Goal: Information Seeking & Learning: Find specific fact

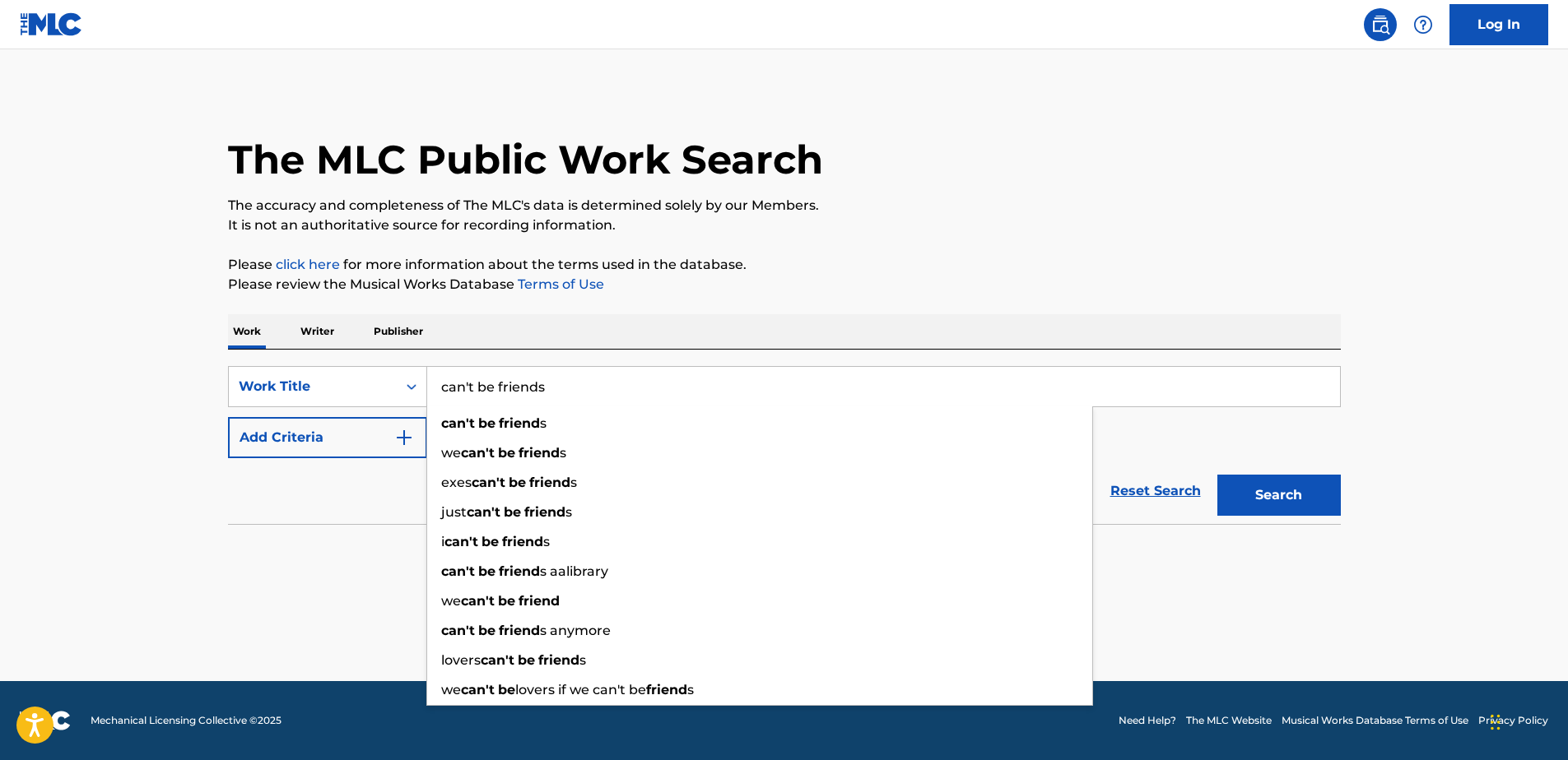
type input "can't be friends"
click at [1217, 475] on button "Search" at bounding box center [1279, 495] width 124 height 41
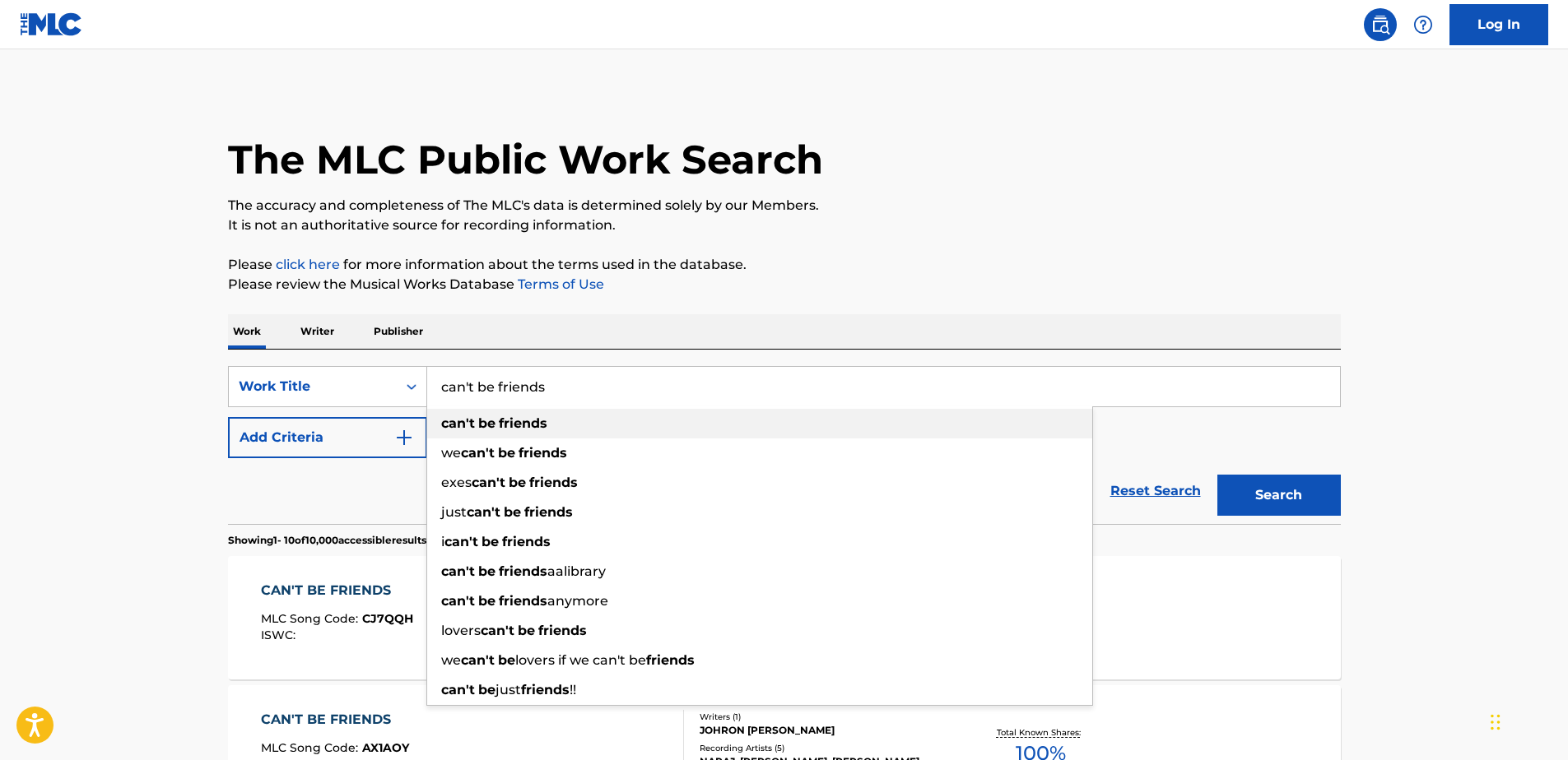
click at [513, 424] on strong "friends" at bounding box center [523, 423] width 48 height 16
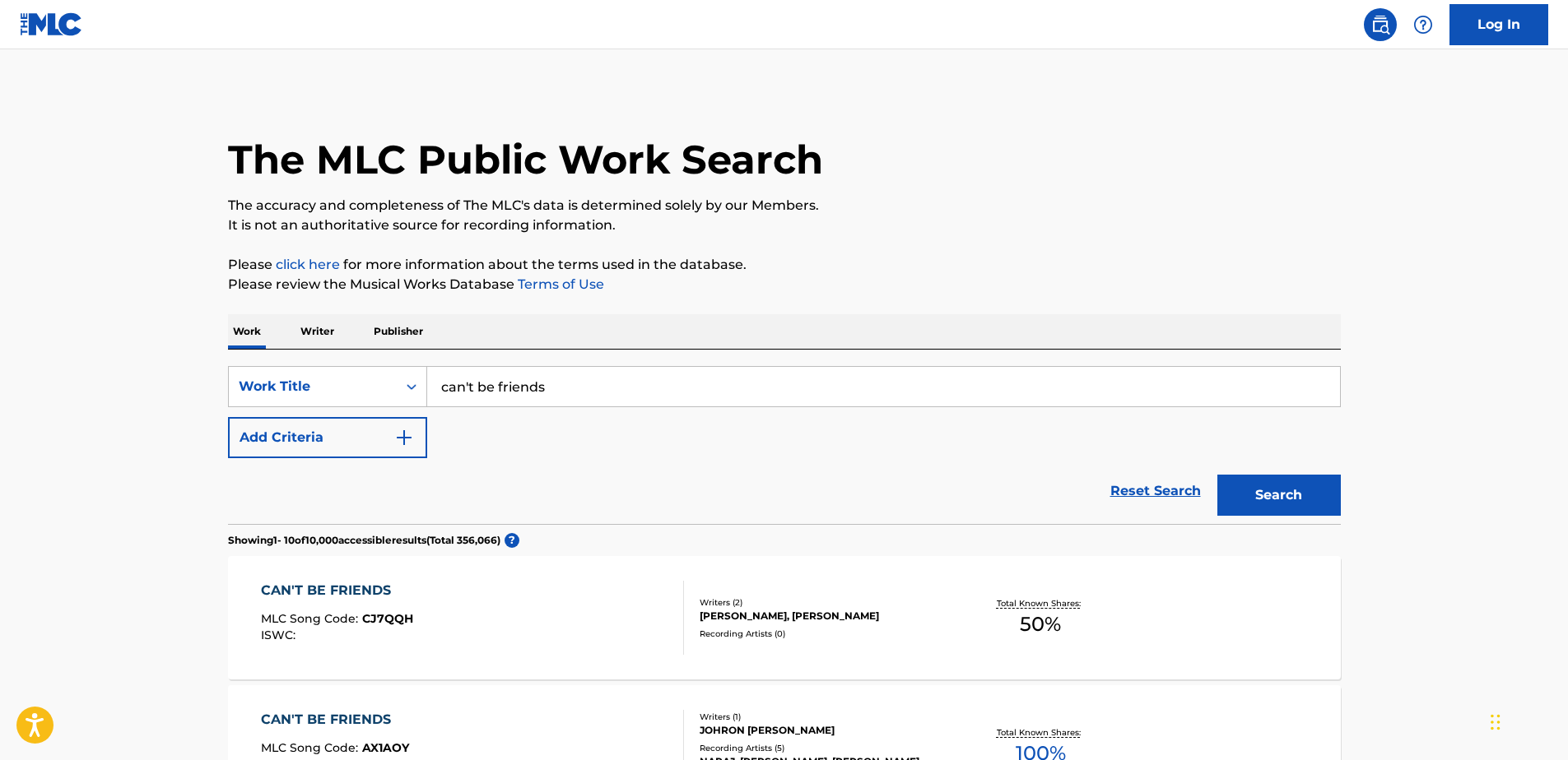
click at [313, 453] on button "Add Criteria" at bounding box center [327, 438] width 199 height 41
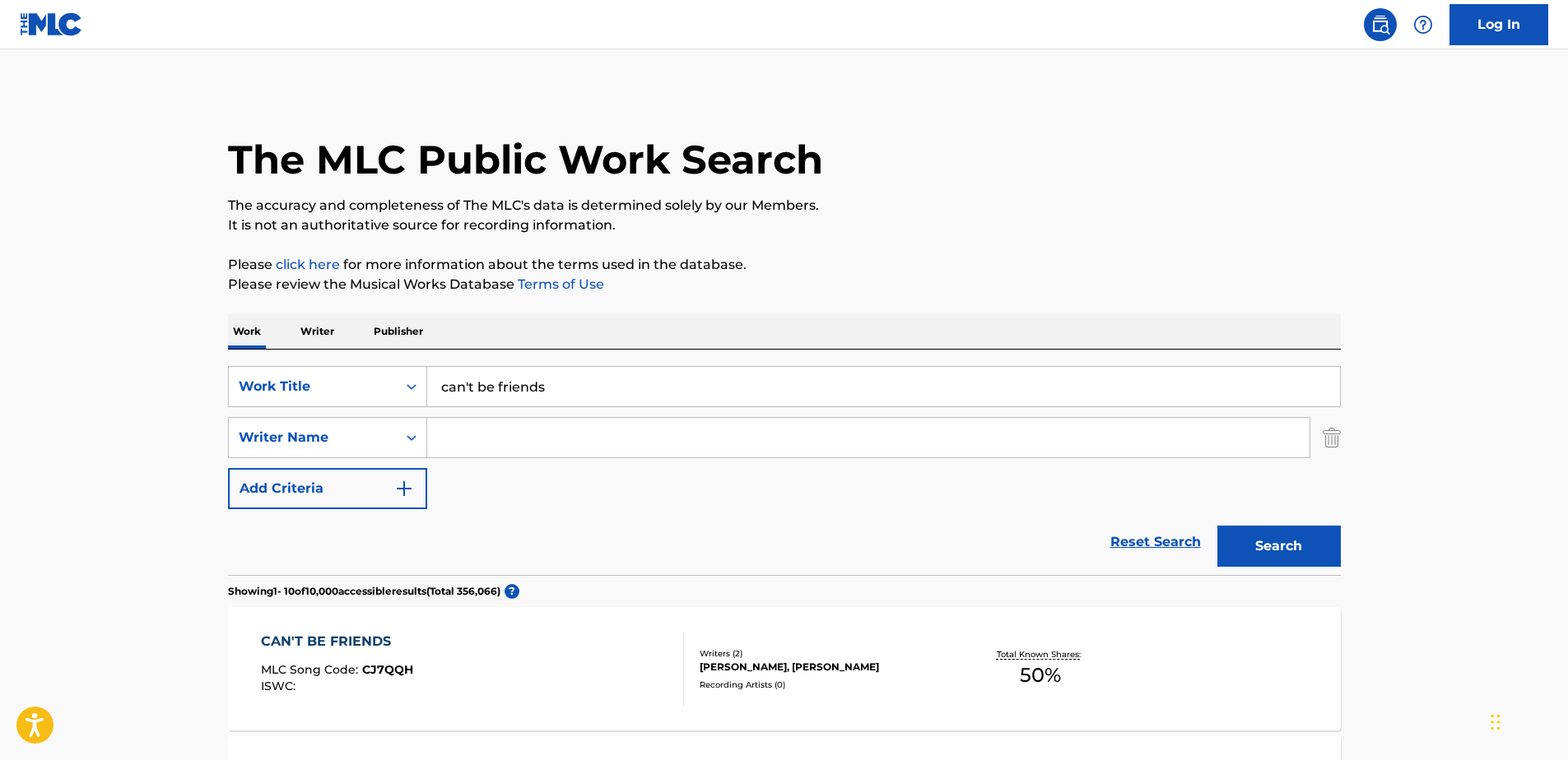
click at [457, 443] on input "Search Form" at bounding box center [868, 438] width 882 height 39
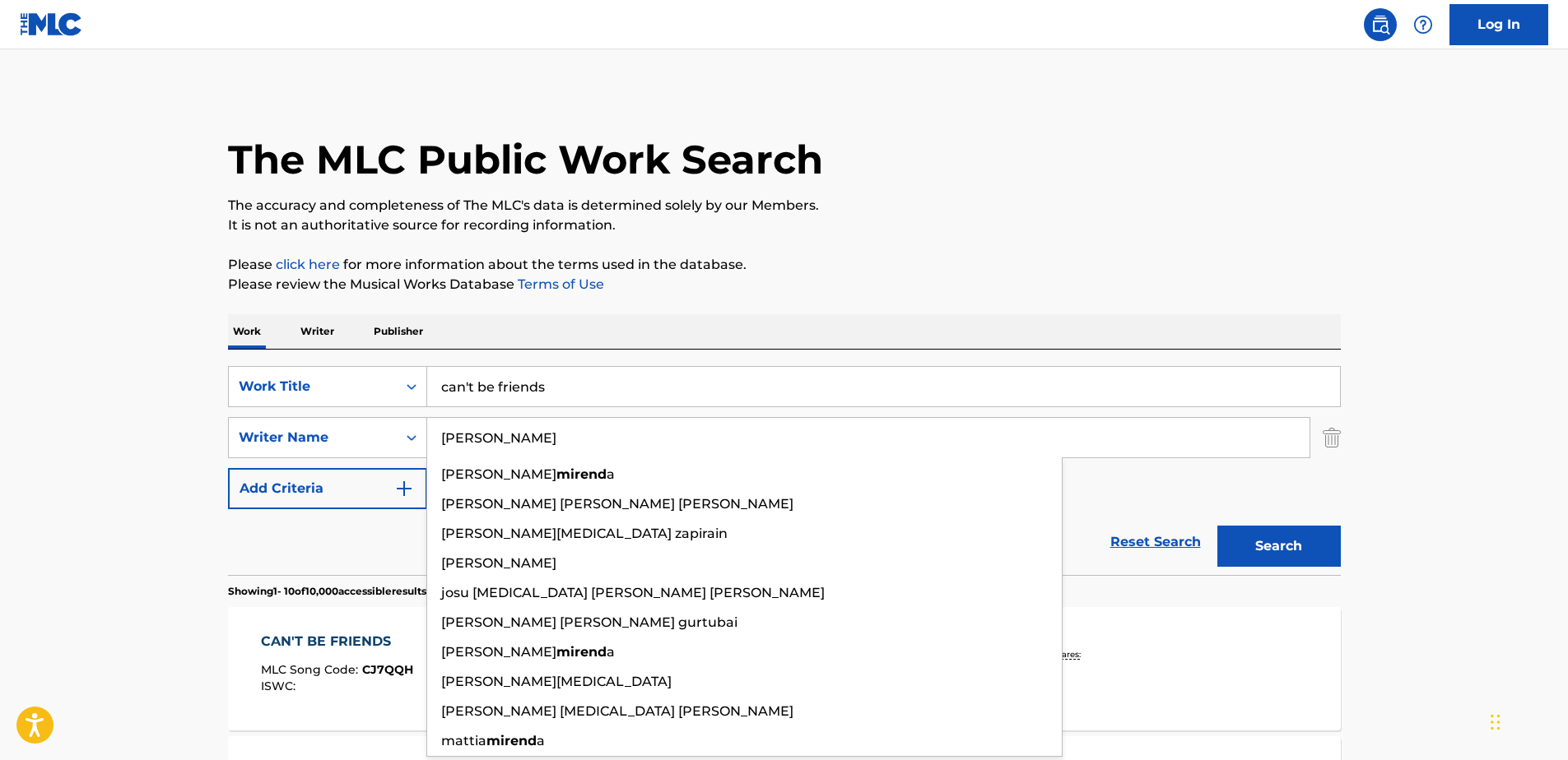
click at [1217, 526] on button "Search" at bounding box center [1279, 546] width 124 height 41
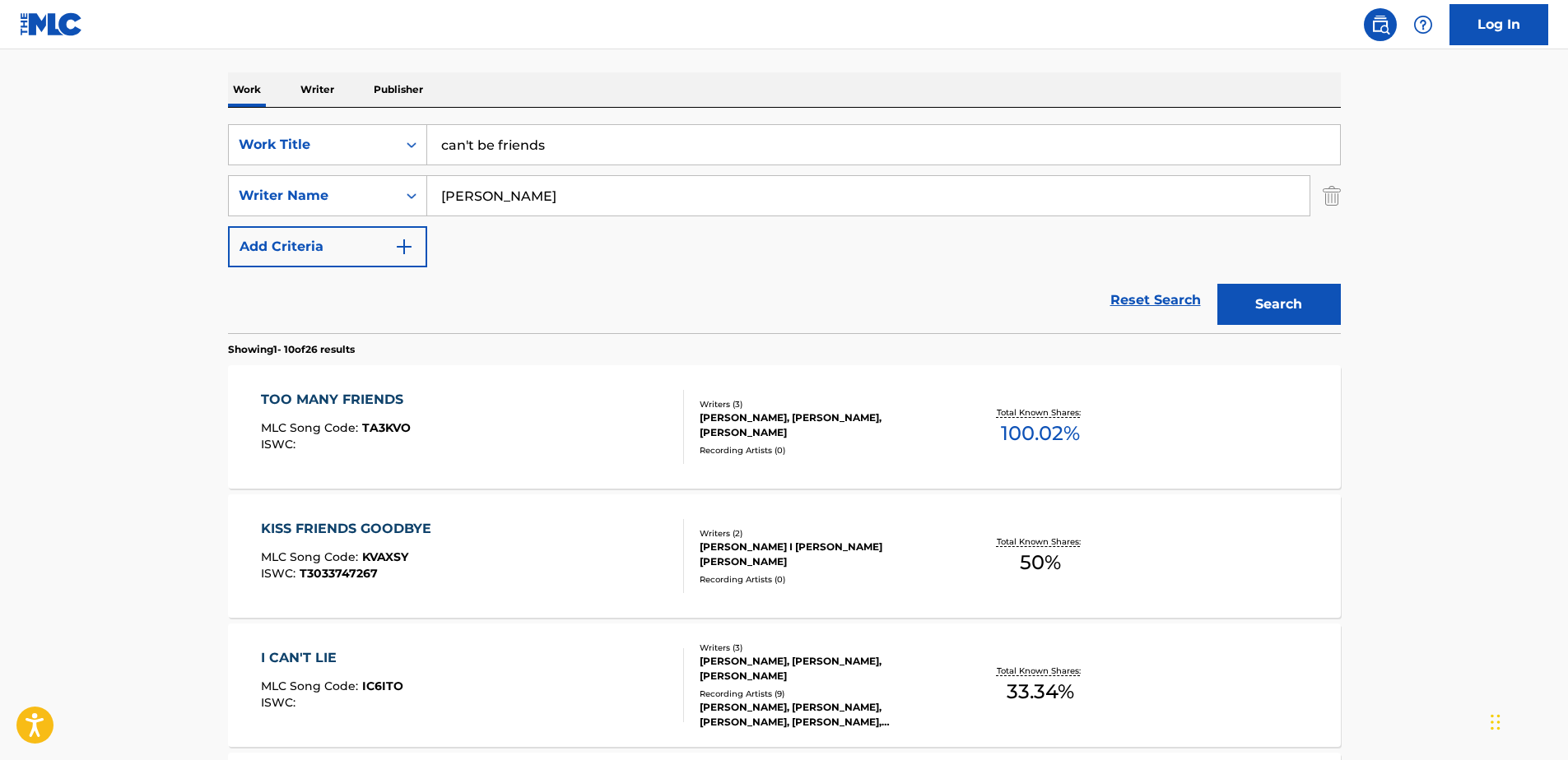
scroll to position [247, 0]
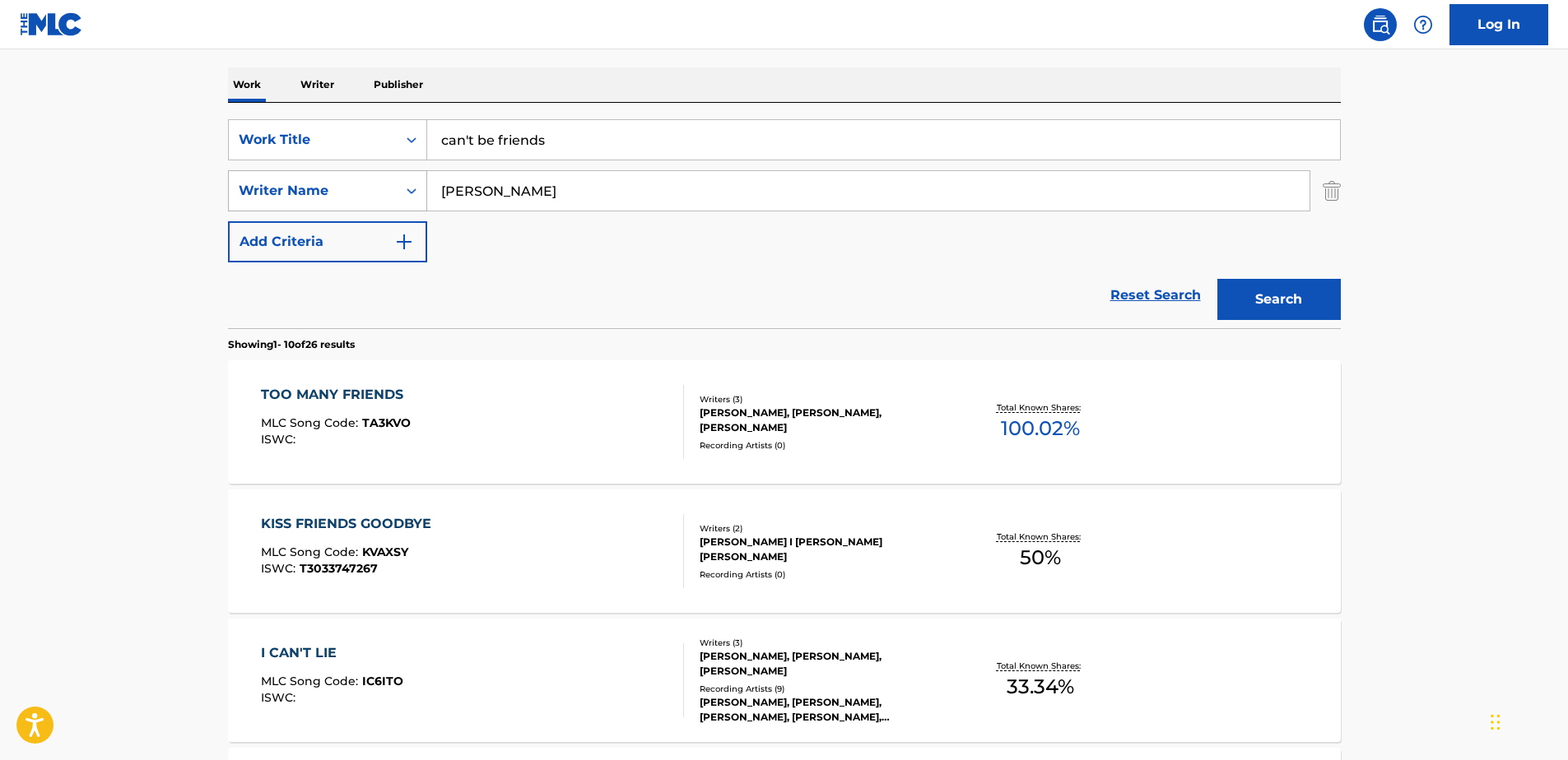
drag, startPoint x: 508, startPoint y: 199, endPoint x: 356, endPoint y: 179, distance: 153.3
click at [356, 179] on div "SearchWithCriteria7e045854-ce7e-4bdc-9c5c-7d30a9cabc0f Writer Name [PERSON_NAME]" at bounding box center [784, 190] width 1113 height 41
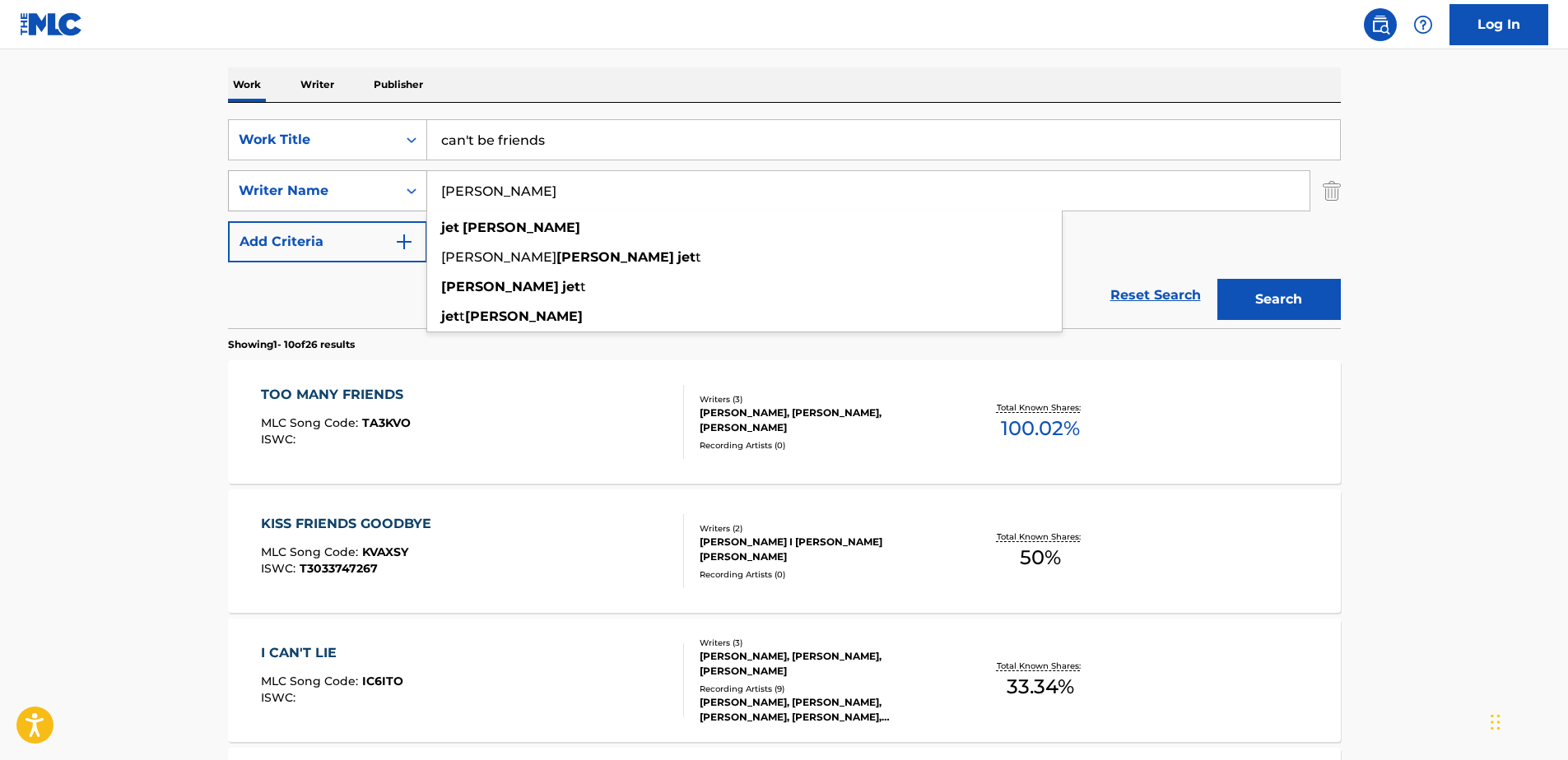
type input "[PERSON_NAME]"
click at [1217, 279] on button "Search" at bounding box center [1279, 299] width 124 height 41
